Goal: Navigation & Orientation: Find specific page/section

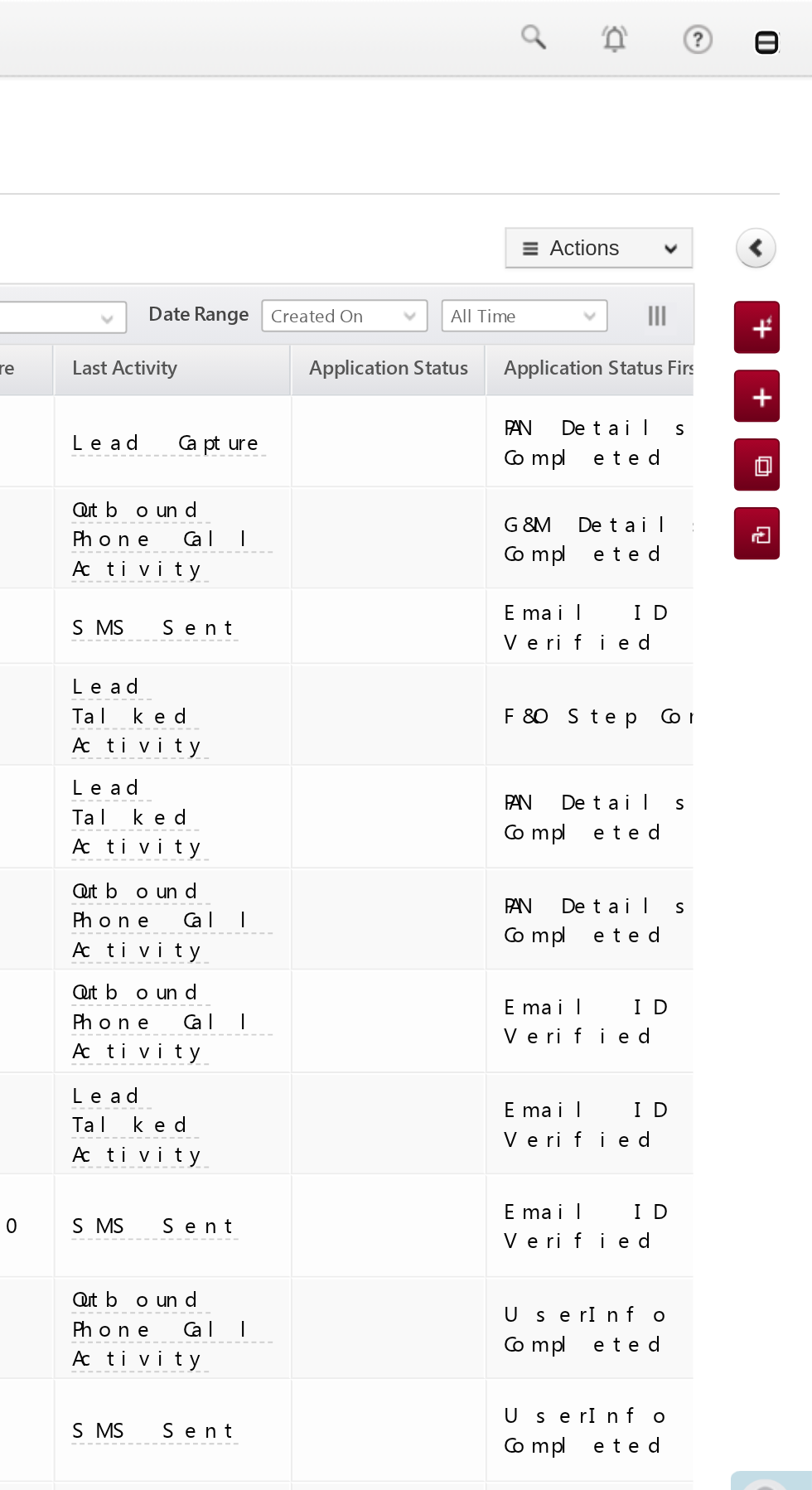
click at [793, 22] on link at bounding box center [788, 21] width 14 height 14
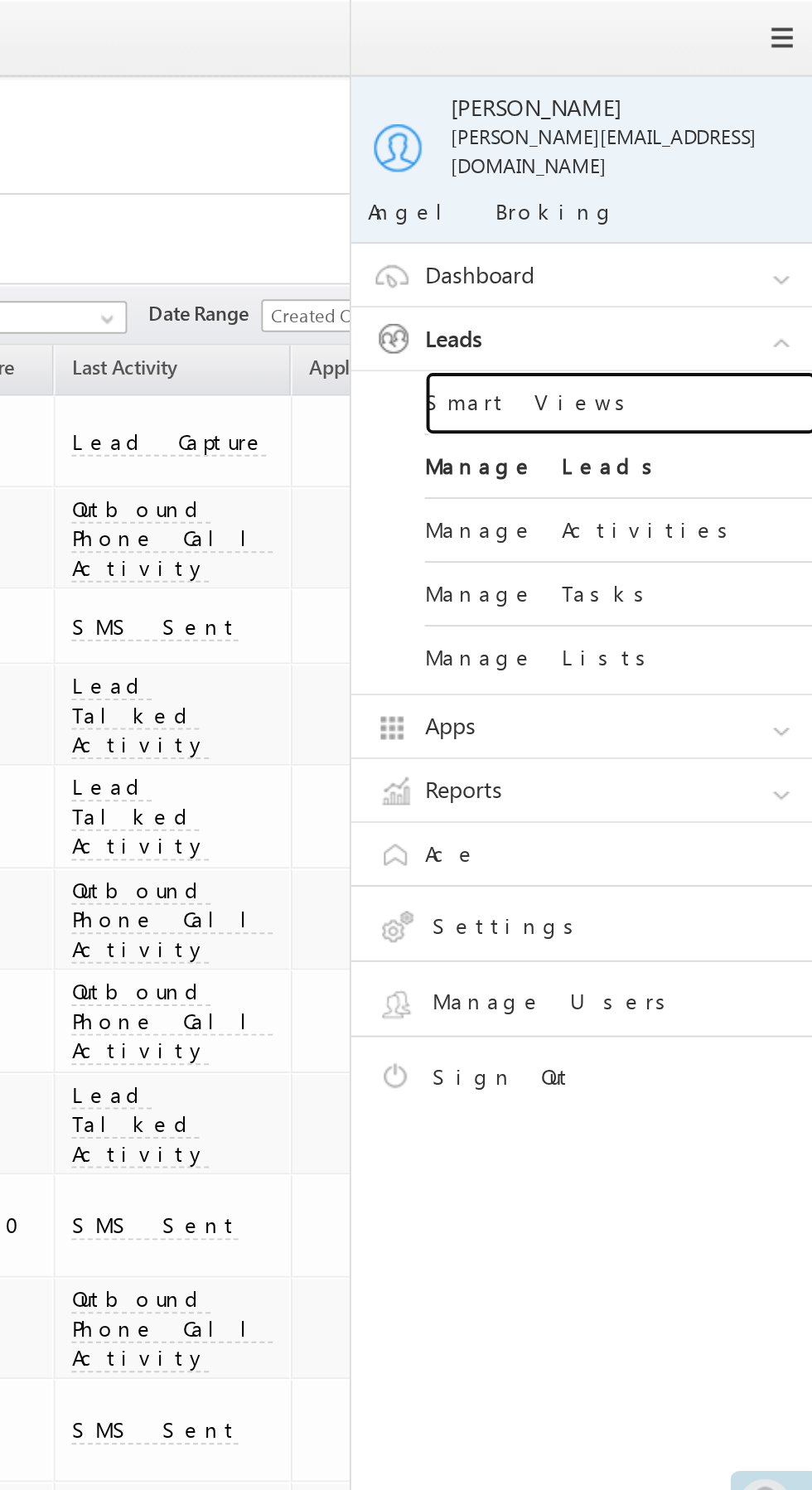
click at [708, 192] on link "Smart Views" at bounding box center [715, 204] width 198 height 32
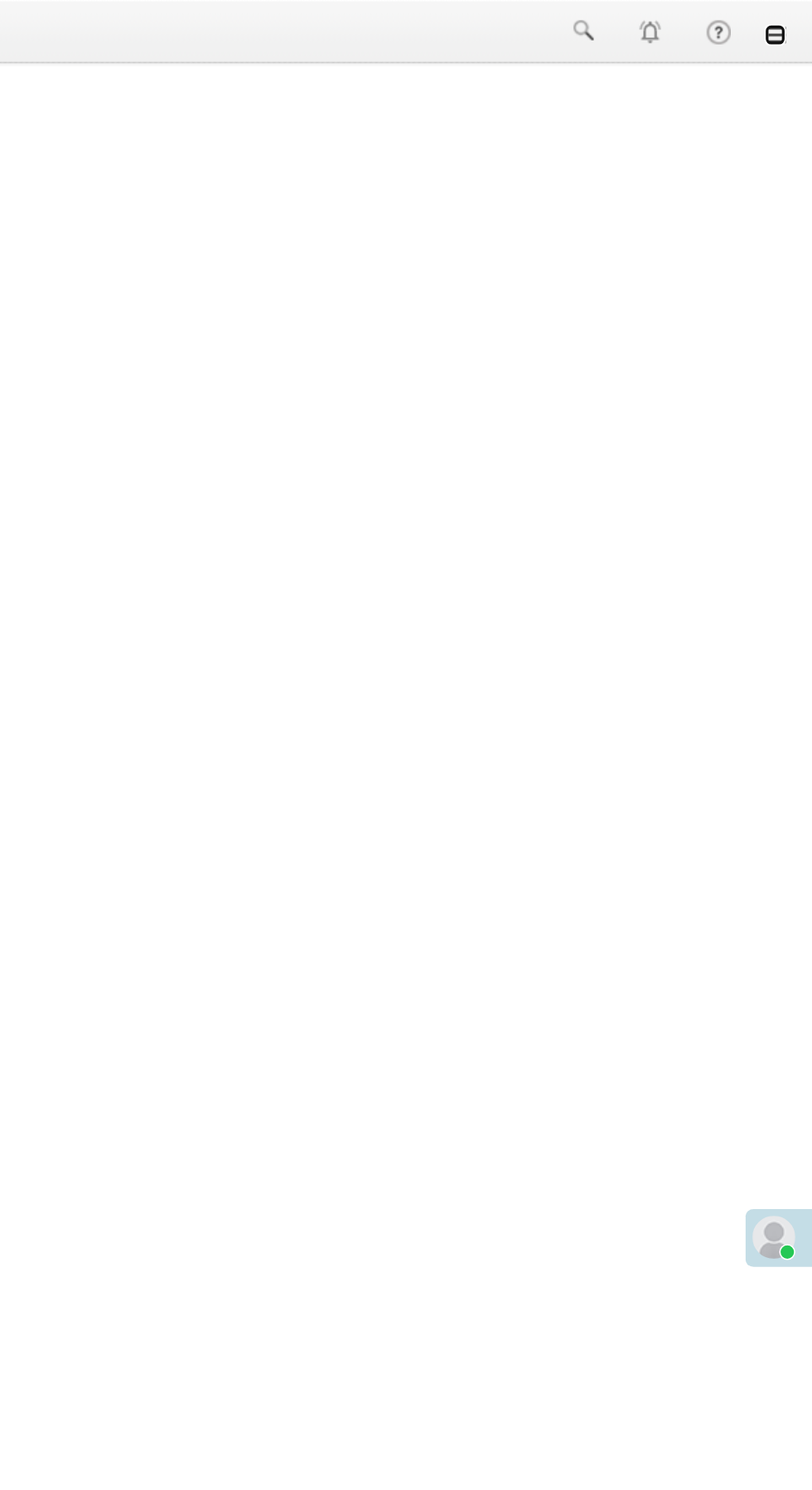
click at [788, 22] on link at bounding box center [788, 21] width 14 height 14
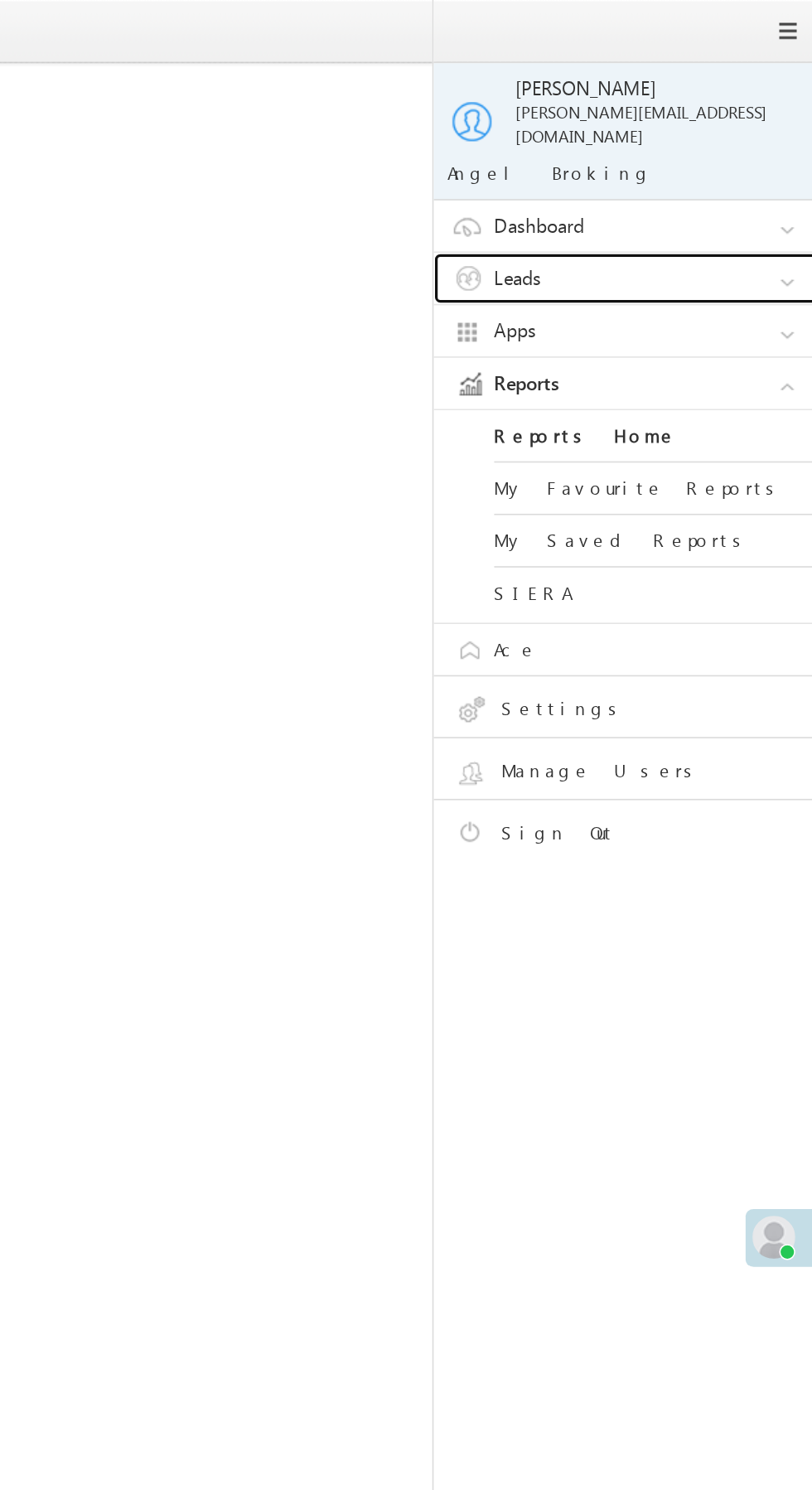
click at [724, 165] on link "Leads" at bounding box center [702, 171] width 249 height 32
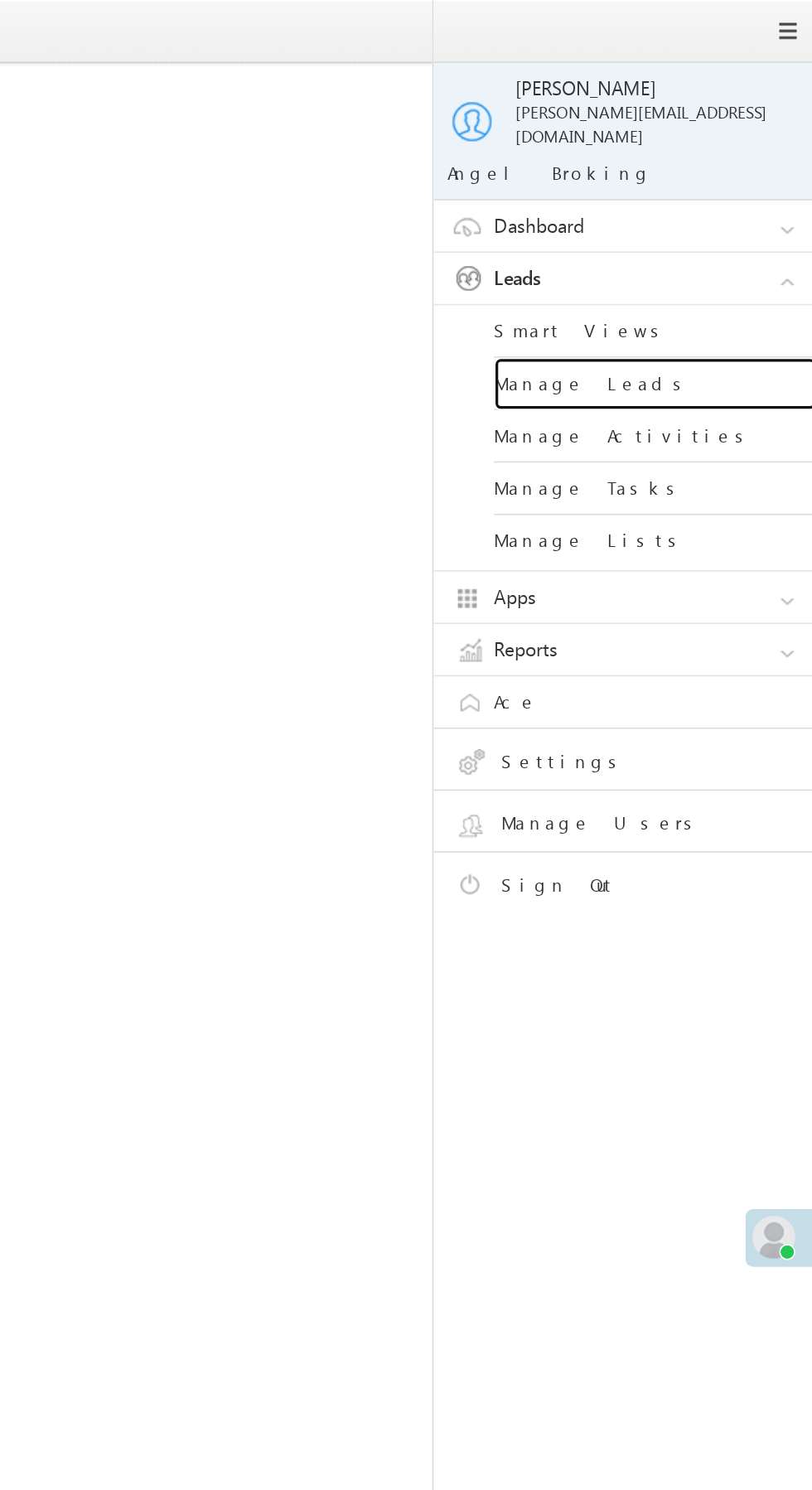
click at [724, 223] on link "Manage Leads" at bounding box center [715, 236] width 198 height 32
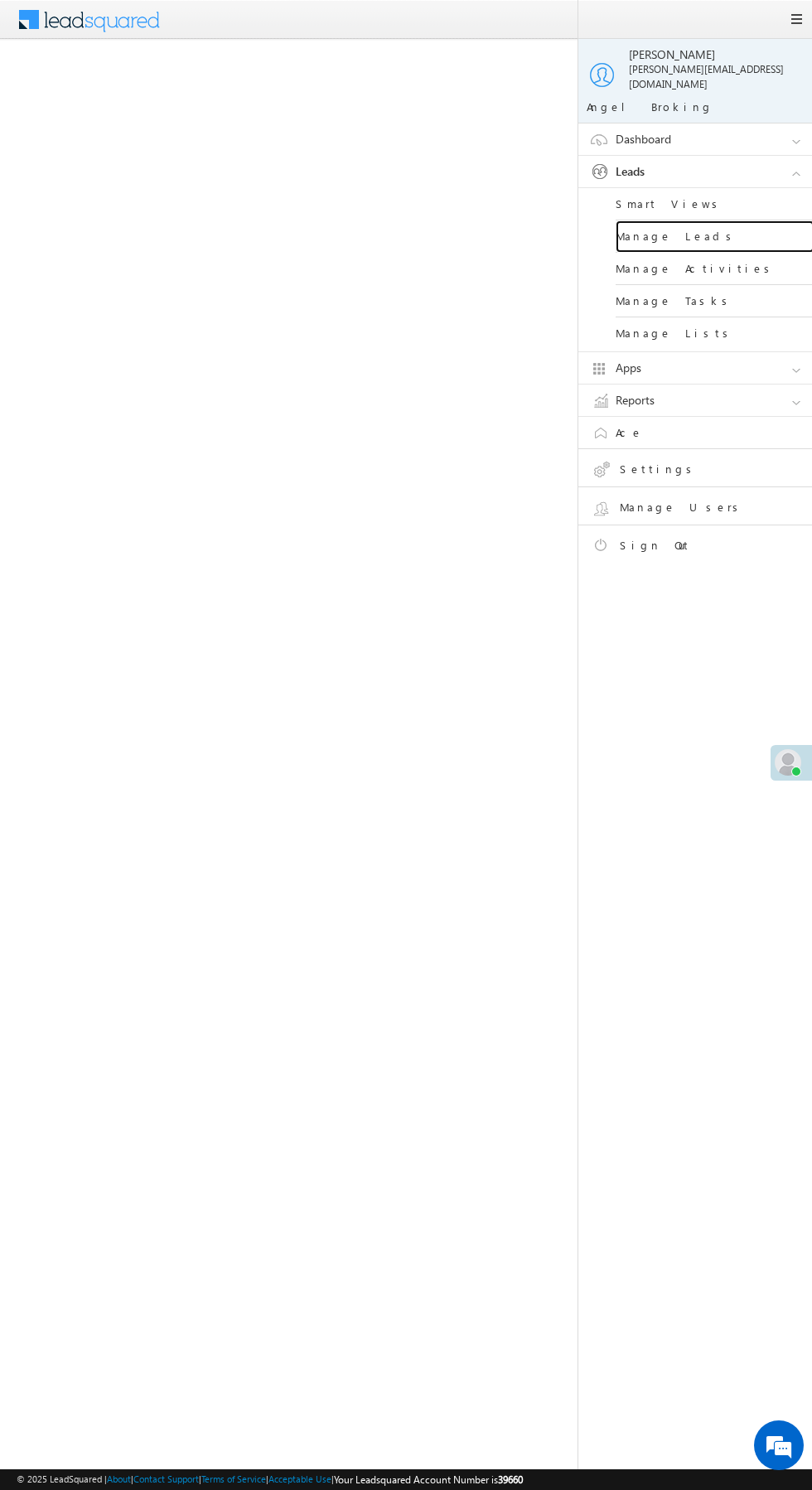
scroll to position [1, 0]
